Goal: Transaction & Acquisition: Subscribe to service/newsletter

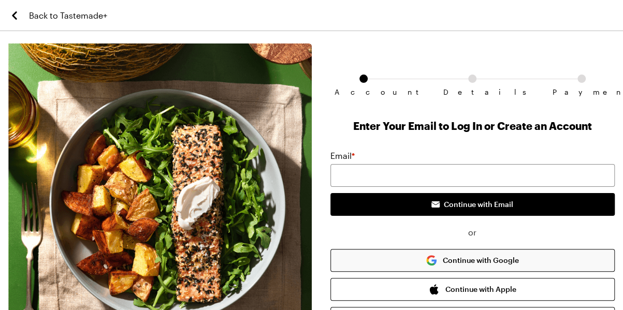
click at [500, 259] on button "Continue with Google" at bounding box center [472, 260] width 284 height 23
click at [490, 144] on div "Enter Your Email to Log In or Create an Account Email * Continue with Email or …" at bounding box center [472, 248] width 284 height 259
click at [349, 178] on input "email" at bounding box center [472, 175] width 284 height 23
click at [322, 40] on div "Back to Tastemade+ Account Details Payment Enter Your Email to Log In or Create…" at bounding box center [311, 220] width 623 height 441
click at [450, 261] on button "Continue with Google" at bounding box center [472, 260] width 284 height 23
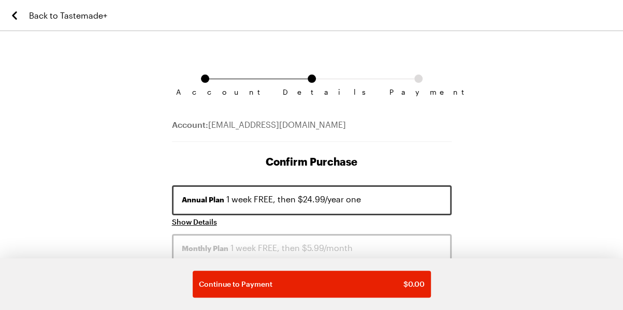
click at [362, 203] on button "Annual Plan 1 week FREE, then $24.99/year one" at bounding box center [312, 200] width 280 height 30
click at [291, 203] on div "Annual Plan 1 week FREE, then $24.99/year one" at bounding box center [312, 199] width 260 height 12
click at [204, 222] on span "Show Details" at bounding box center [194, 222] width 45 height 10
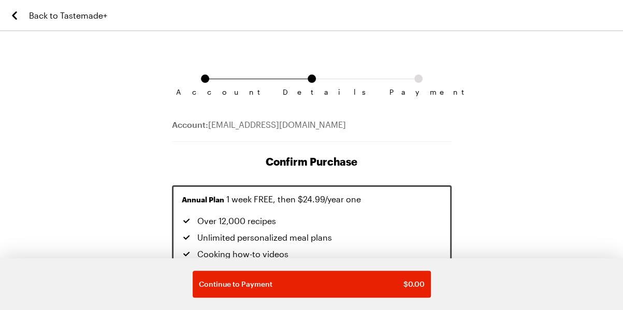
click at [67, 11] on span "Back to Tastemade+" at bounding box center [68, 15] width 78 height 12
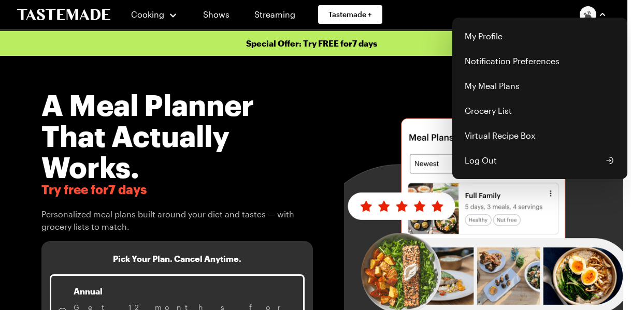
click at [591, 17] on img "button" at bounding box center [587, 14] width 17 height 17
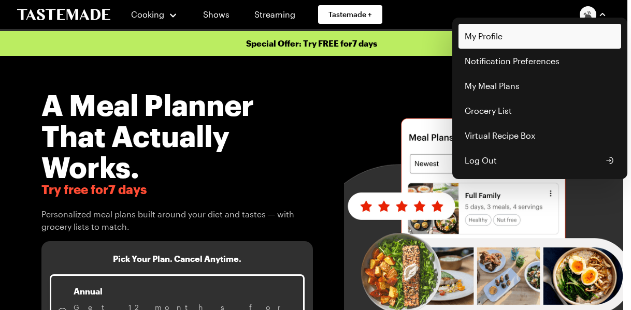
click at [487, 43] on link "My Profile" at bounding box center [539, 36] width 163 height 25
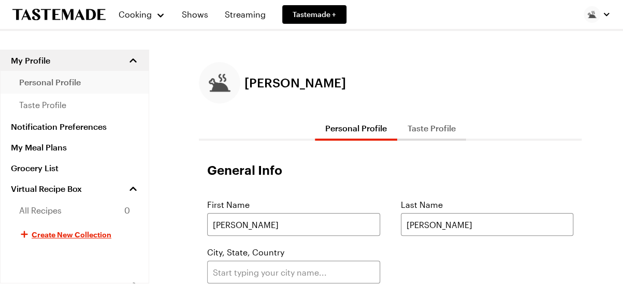
click at [69, 81] on span "personal profile" at bounding box center [50, 82] width 62 height 12
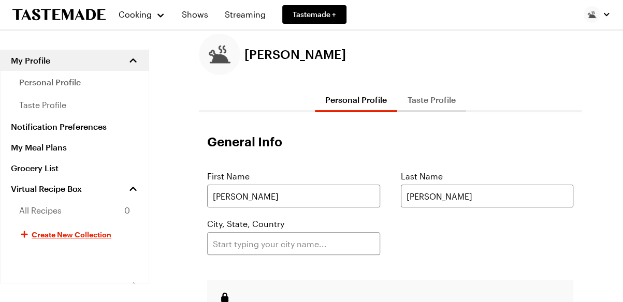
scroll to position [104, 0]
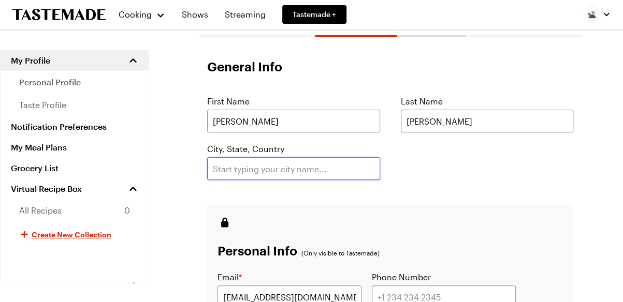
click at [255, 166] on input "text" at bounding box center [293, 168] width 173 height 23
type input "Tucson"
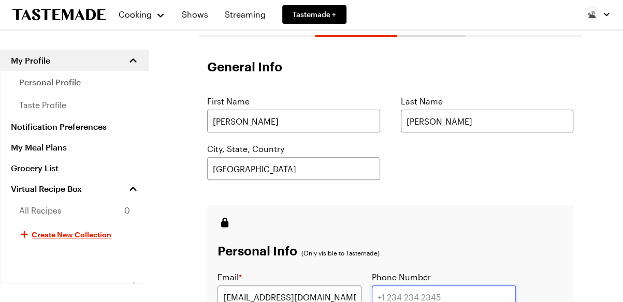
type input "5203047090"
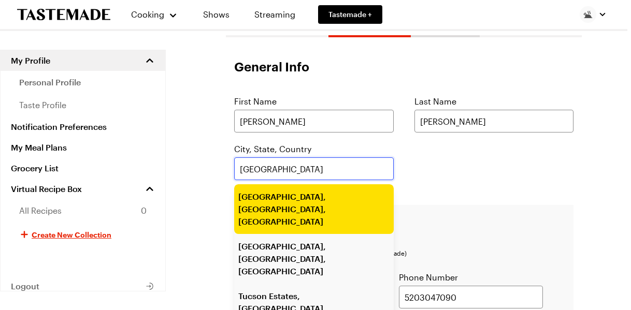
type input "Tucson, AZ, USA"
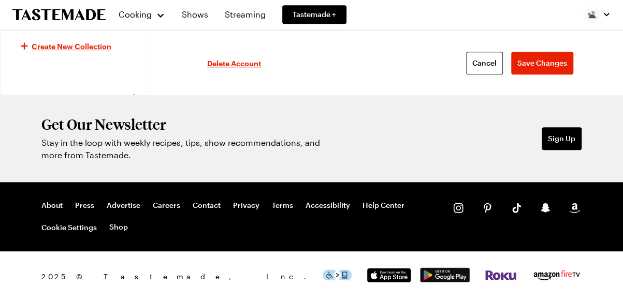
scroll to position [209, 0]
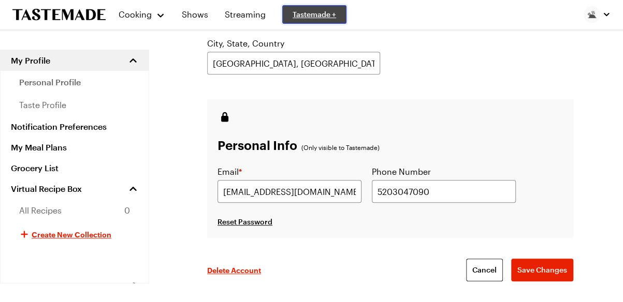
click at [346, 21] on link "Tastemade +" at bounding box center [314, 14] width 64 height 19
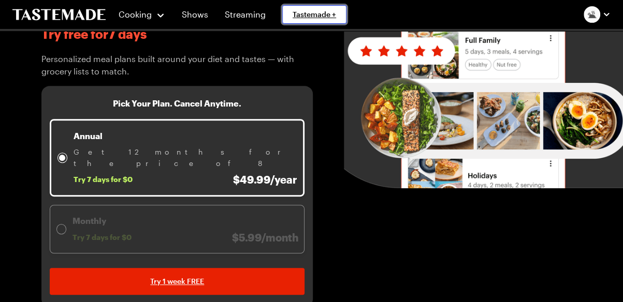
scroll to position [52, 0]
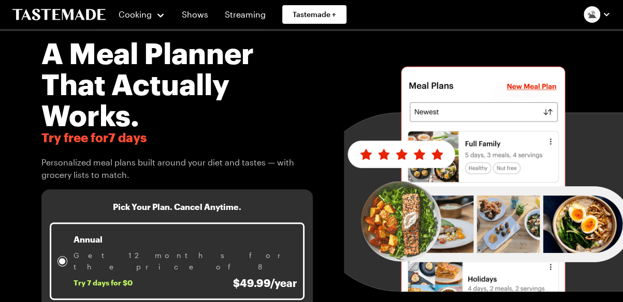
click at [586, 10] on img "button" at bounding box center [591, 14] width 17 height 17
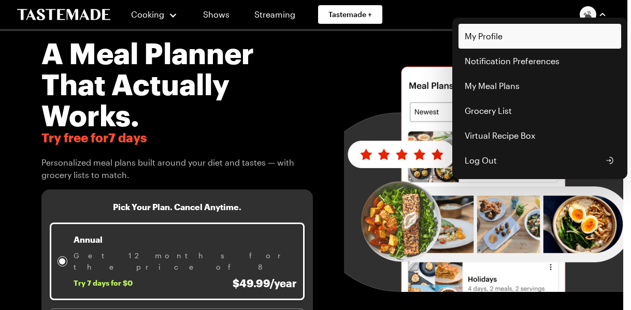
click at [503, 39] on link "My Profile" at bounding box center [539, 36] width 163 height 25
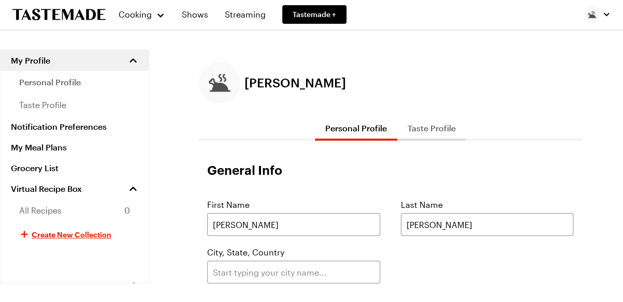
click at [80, 10] on icon "To Tastemade Home Page" at bounding box center [58, 15] width 93 height 12
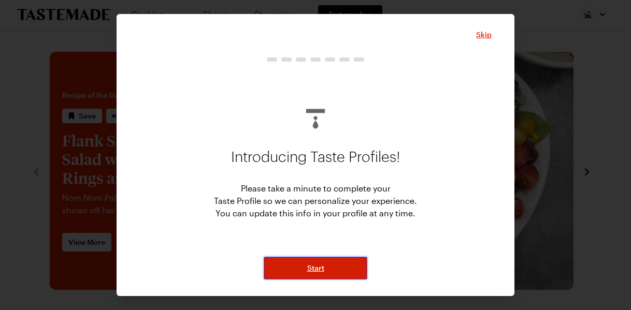
click at [307, 273] on button "Start" at bounding box center [315, 268] width 104 height 23
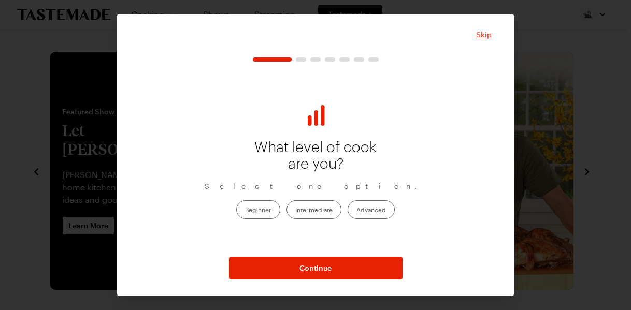
click at [490, 35] on span "Skip" at bounding box center [484, 35] width 16 height 10
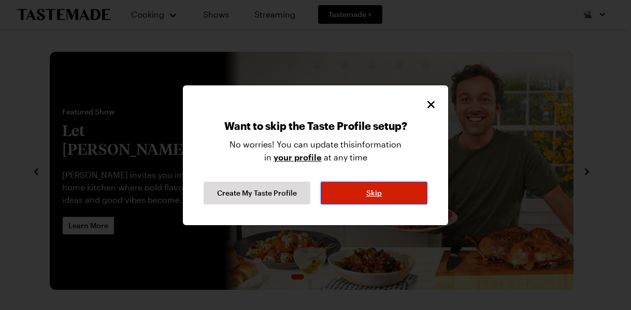
click at [375, 197] on span "Skip" at bounding box center [374, 193] width 16 height 10
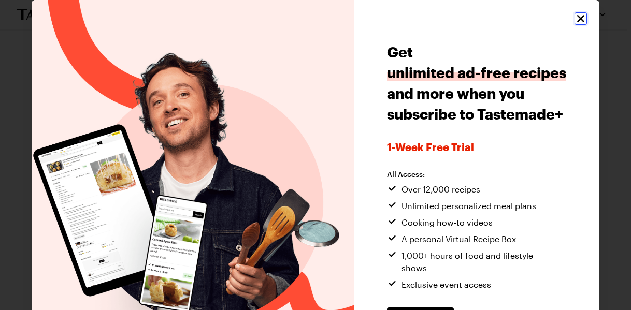
click at [574, 17] on icon "Close" at bounding box center [580, 18] width 12 height 12
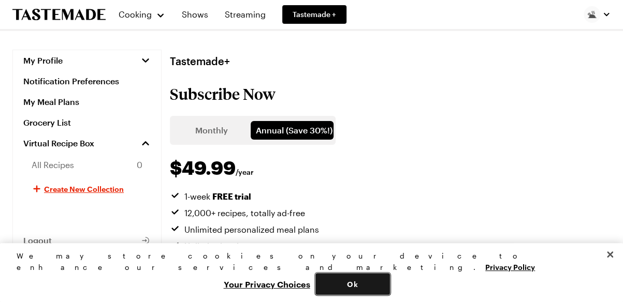
click at [390, 285] on button "Ok" at bounding box center [352, 284] width 75 height 22
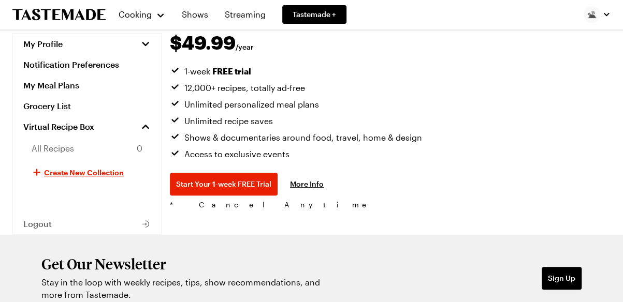
scroll to position [155, 0]
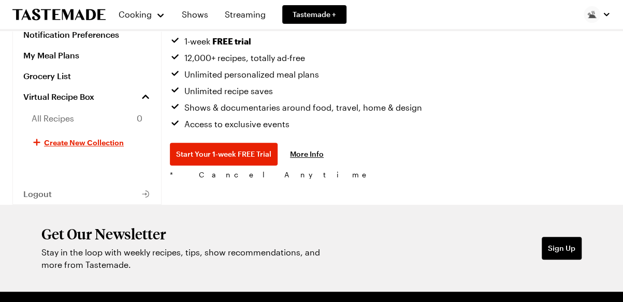
click at [324, 152] on link "More Info" at bounding box center [307, 154] width 34 height 10
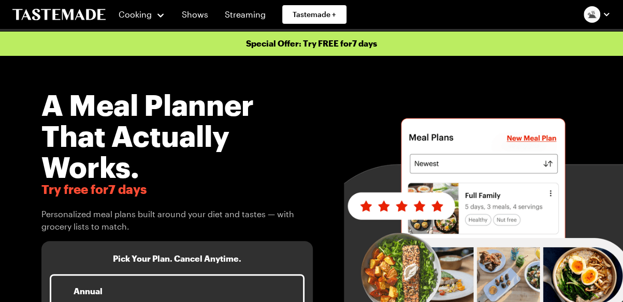
click at [593, 11] on img "button" at bounding box center [591, 14] width 17 height 17
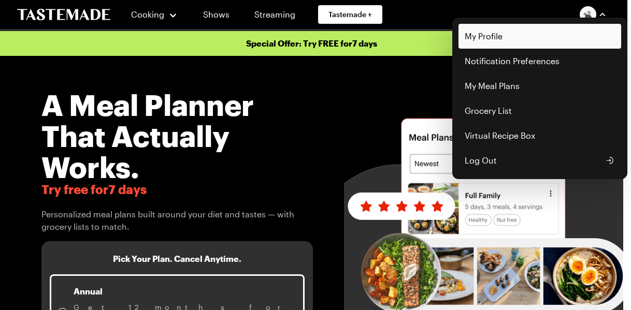
click at [494, 38] on link "My Profile" at bounding box center [539, 36] width 163 height 25
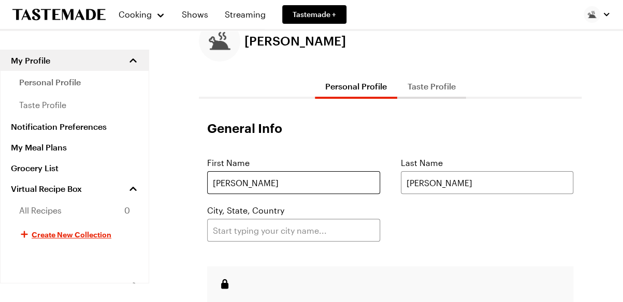
scroll to position [311, 0]
